Goal: Information Seeking & Learning: Check status

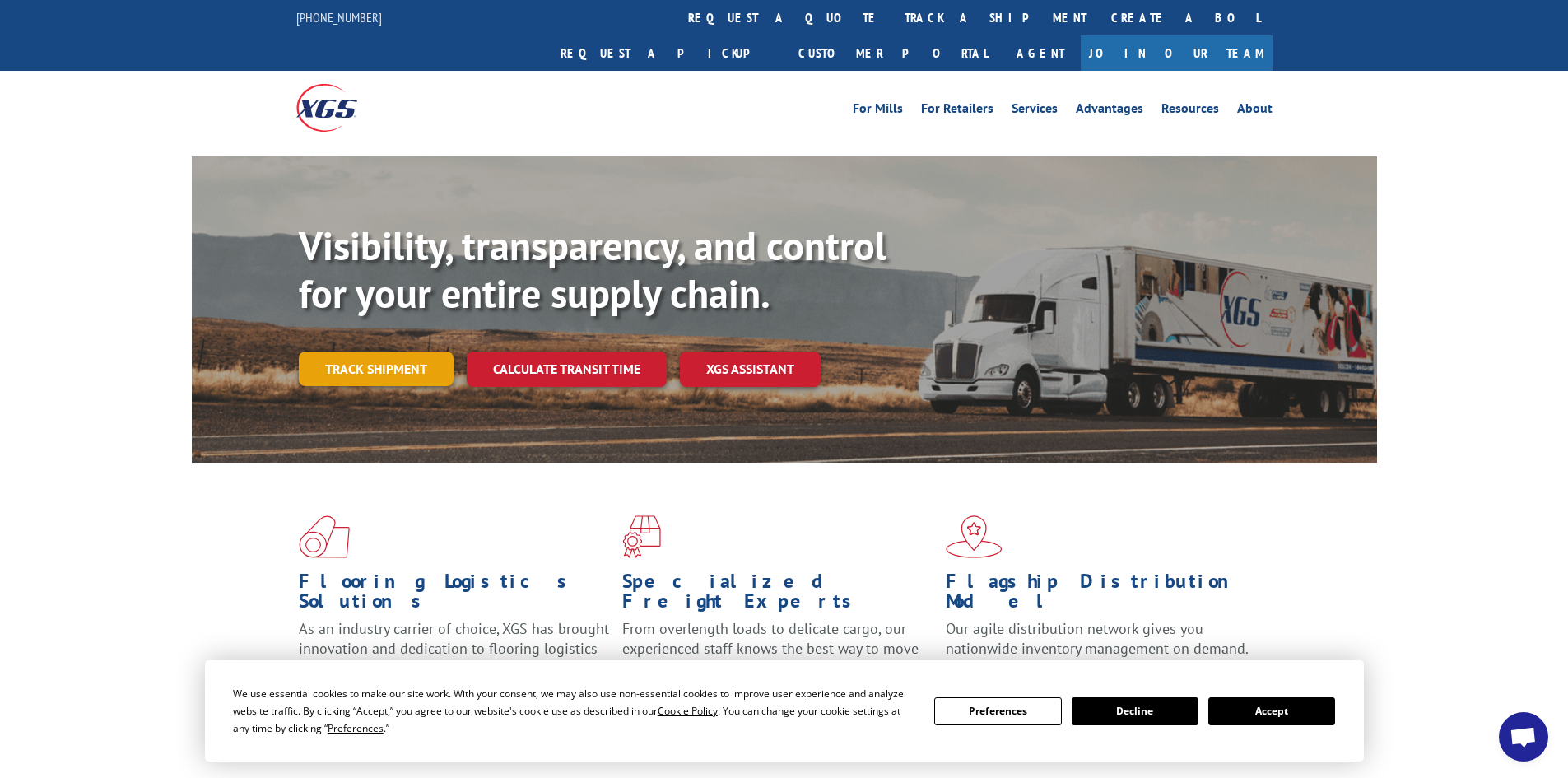
click at [394, 352] on link "Track shipment" at bounding box center [376, 369] width 155 height 35
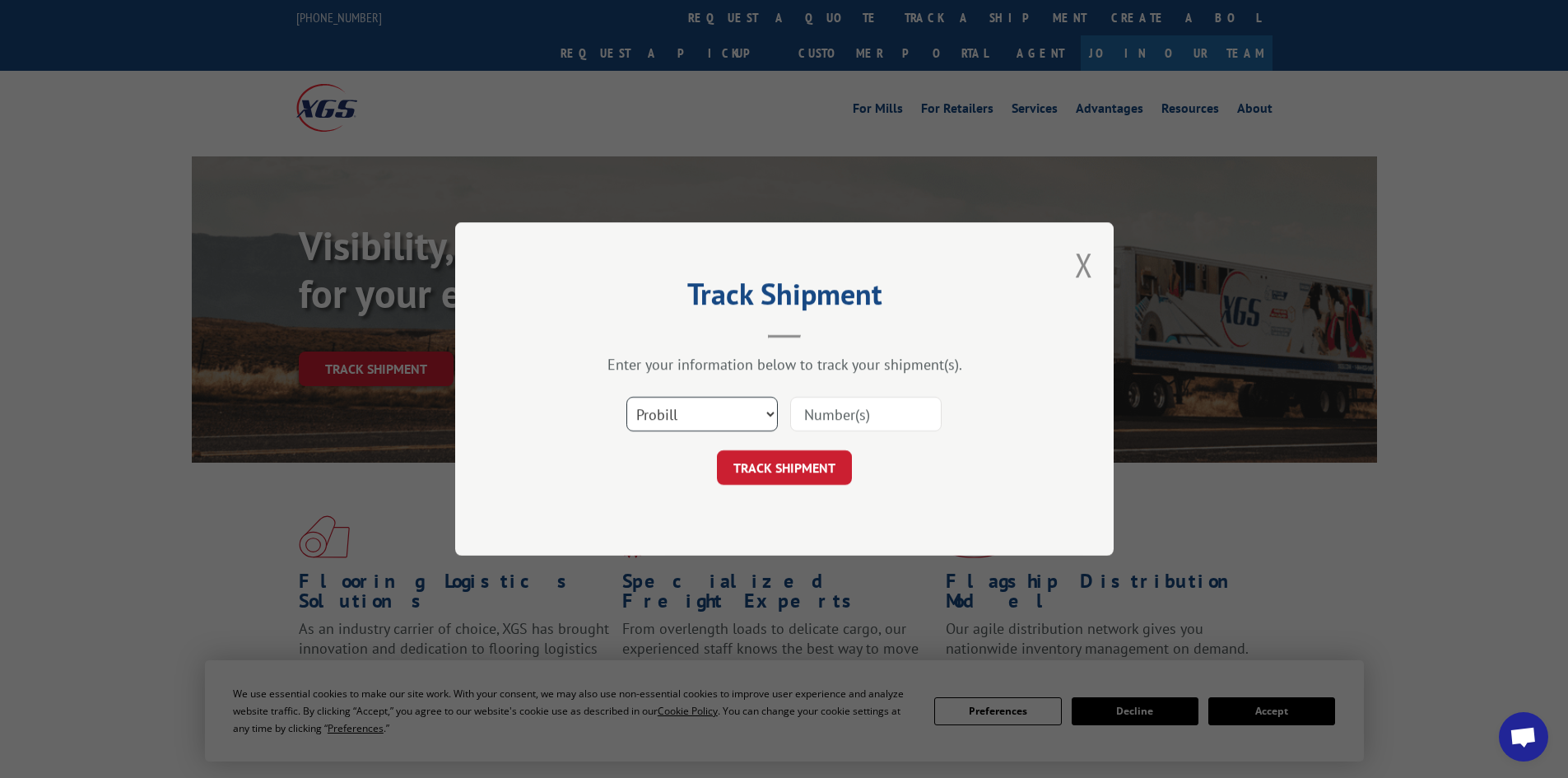
click at [747, 415] on select "Select category... Probill BOL PO" at bounding box center [702, 414] width 152 height 35
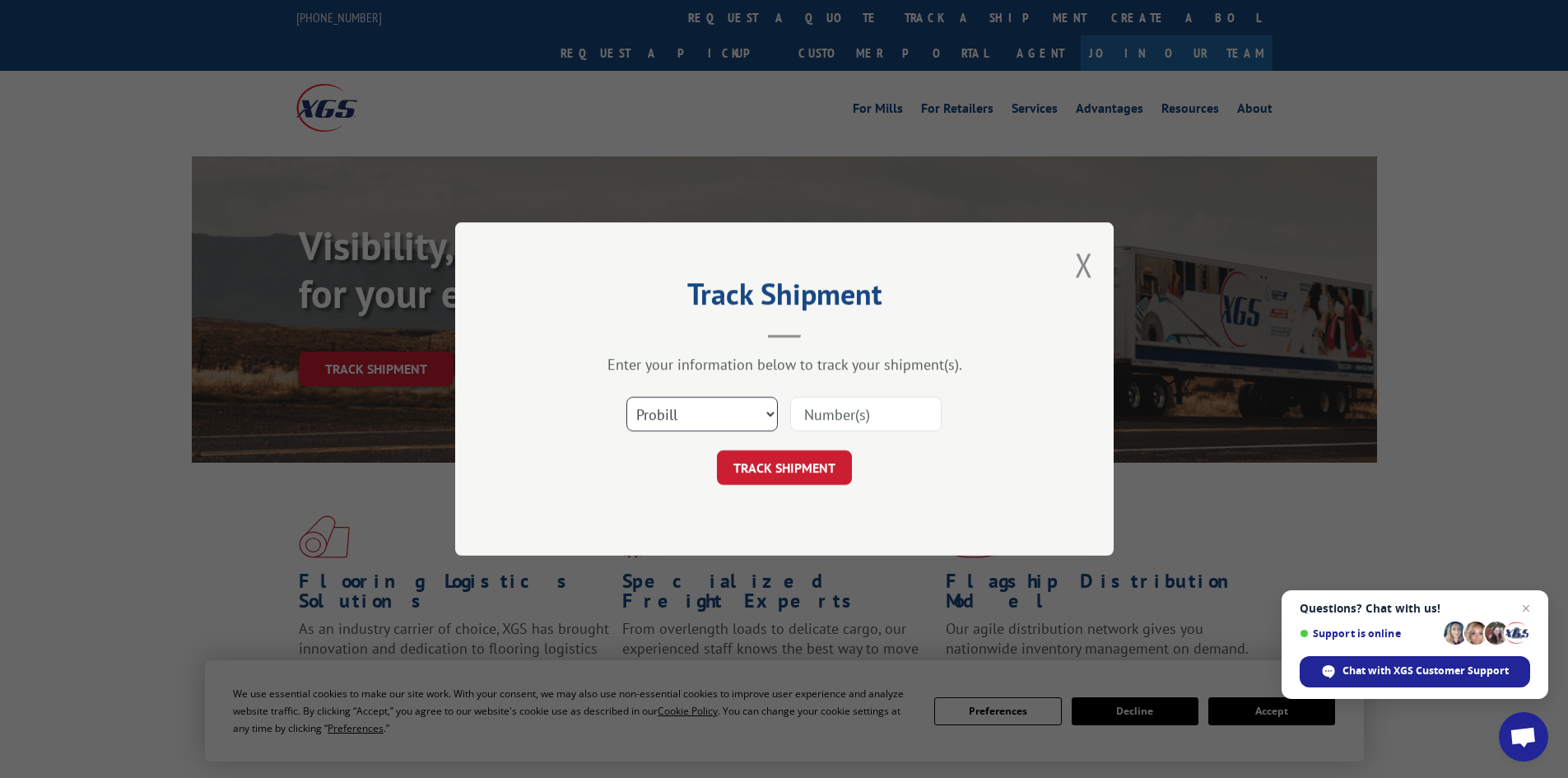
select select "po"
click at [626, 396] on select "Select category... Probill BOL PO" at bounding box center [702, 414] width 152 height 35
click at [854, 419] on input at bounding box center [865, 414] width 152 height 35
paste input "297911627"
type input "297911627"
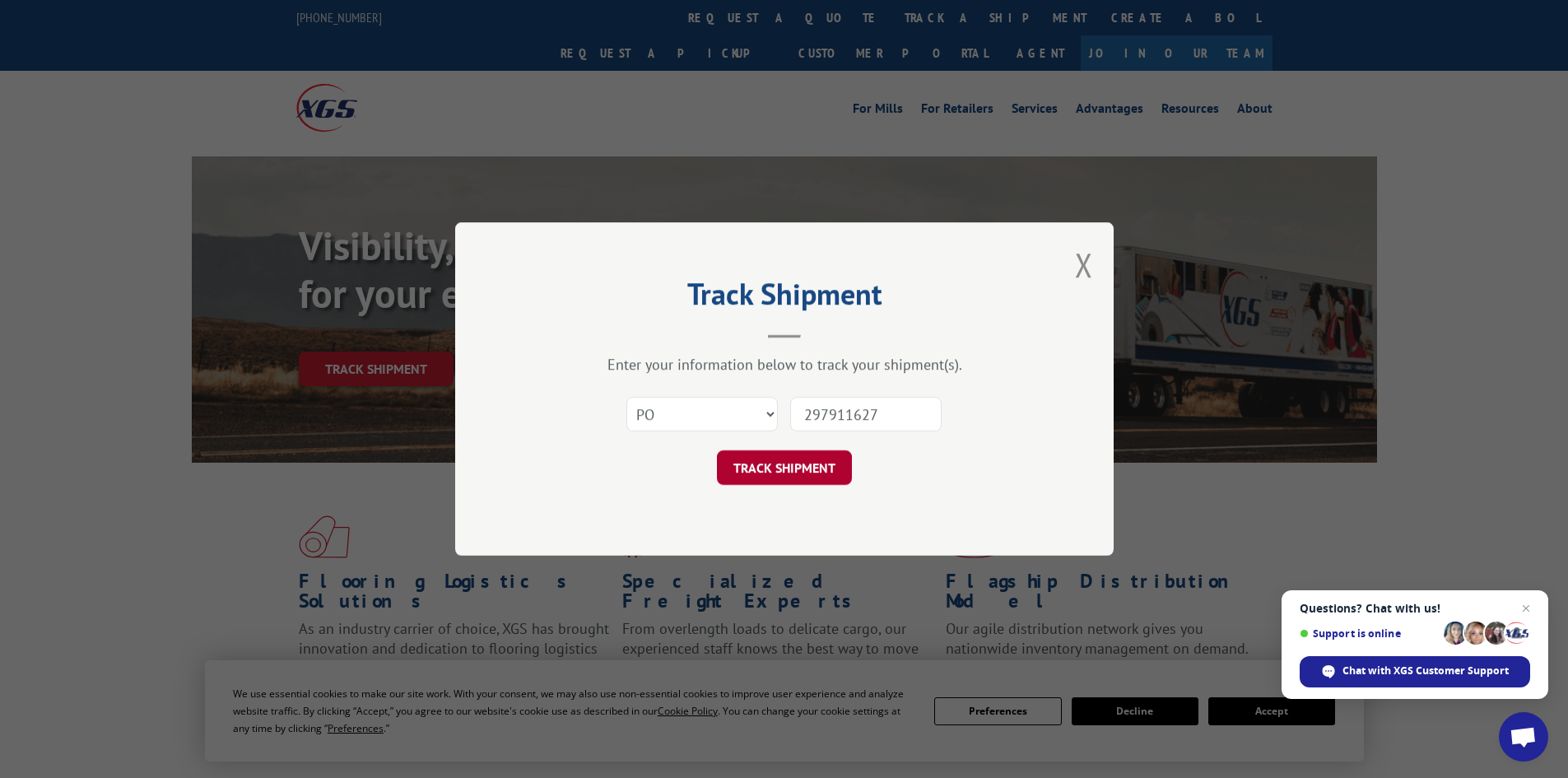
click at [790, 457] on button "TRACK SHIPMENT" at bounding box center [784, 467] width 135 height 35
